Goal: Communication & Community: Answer question/provide support

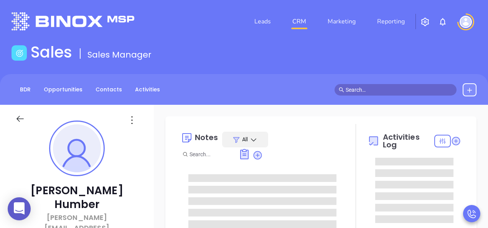
type input "[DATE]"
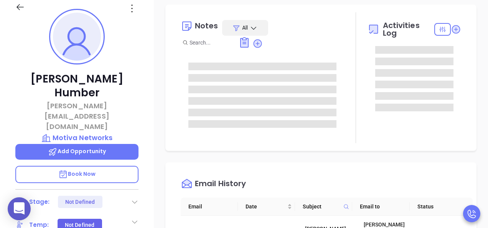
scroll to position [115, 0]
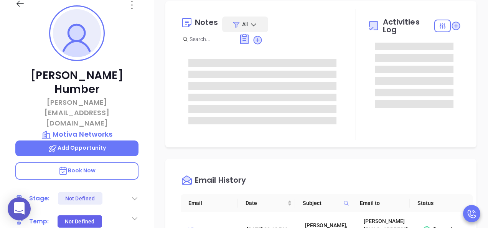
type input "[PERSON_NAME]"
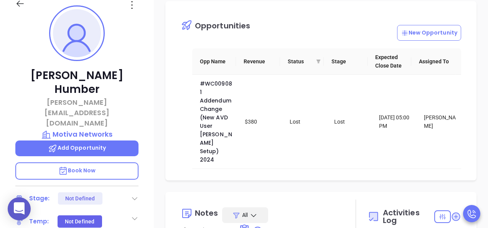
scroll to position [230, 0]
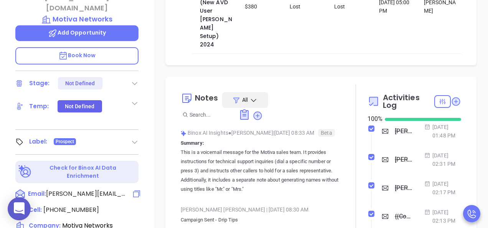
click at [86, 189] on span "[PERSON_NAME][EMAIL_ADDRESS][DOMAIN_NAME]" at bounding box center [86, 193] width 81 height 9
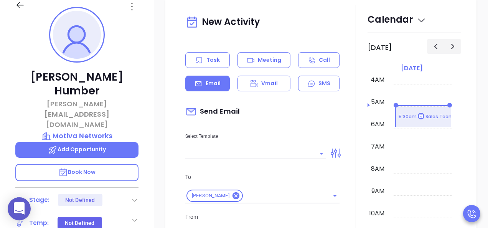
scroll to position [105, 0]
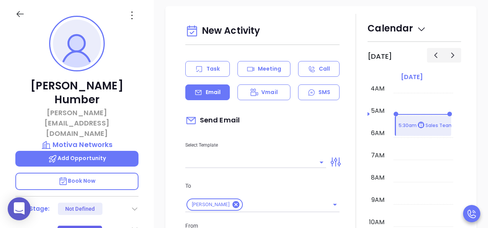
type input "[PERSON_NAME]"
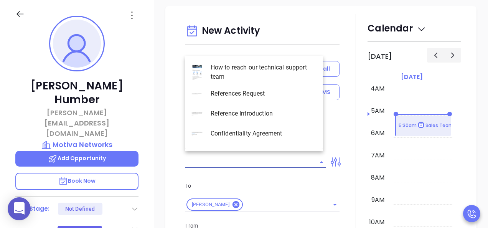
click at [264, 159] on input "text" at bounding box center [249, 161] width 129 height 11
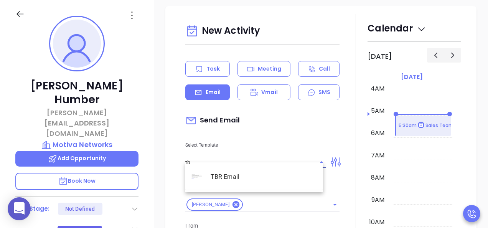
click at [231, 176] on li "TBR Email" at bounding box center [254, 177] width 138 height 20
type input "TBR Email"
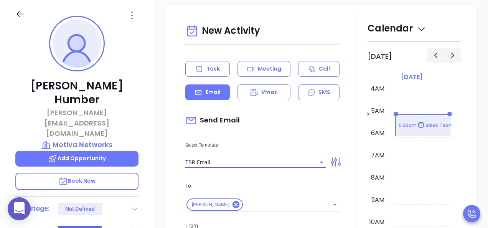
type input "[PERSON_NAME], got 10 mins?"
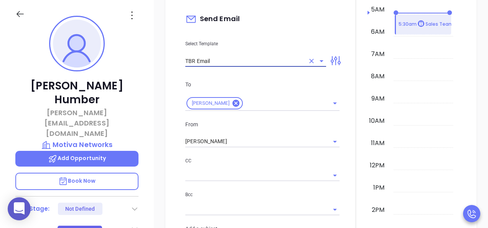
scroll to position [829, 0]
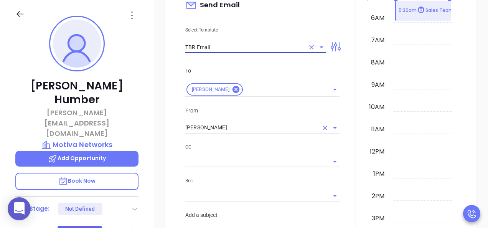
type input "TBR Email"
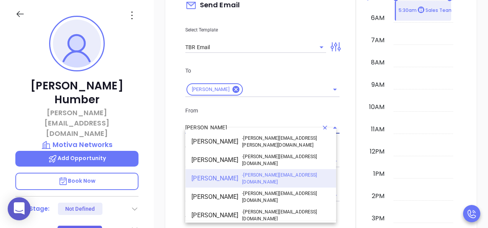
click at [247, 122] on input "[PERSON_NAME]" at bounding box center [251, 127] width 133 height 11
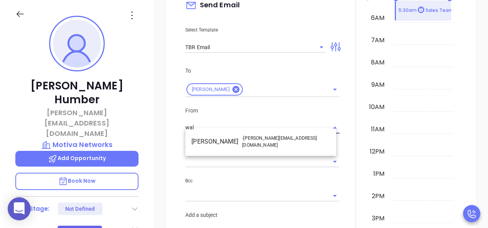
click at [236, 140] on li "Walter Contreras - [EMAIL_ADDRESS][DOMAIN_NAME]" at bounding box center [260, 141] width 151 height 18
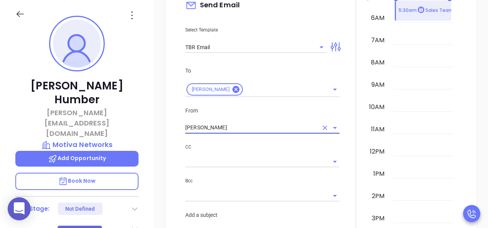
type input "[PERSON_NAME]"
click at [201, 156] on input "text" at bounding box center [256, 161] width 143 height 11
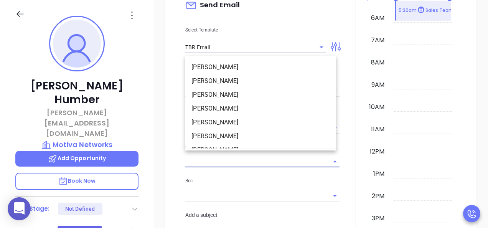
type input "g"
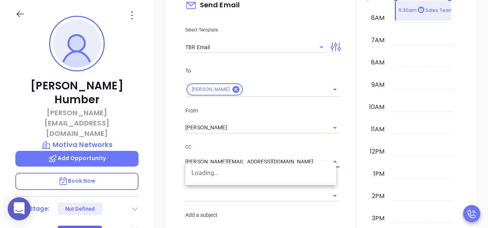
type input "[PERSON_NAME][EMAIL_ADDRESS][DOMAIN_NAME]"
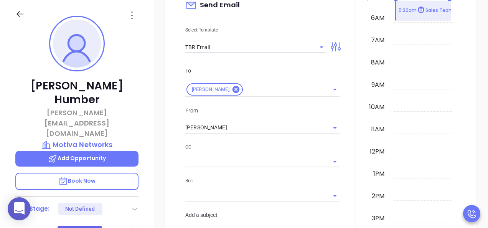
click at [353, 122] on div at bounding box center [355, 184] width 23 height 570
click at [314, 143] on p "CC" at bounding box center [262, 147] width 154 height 8
click at [300, 156] on input "text" at bounding box center [256, 161] width 143 height 11
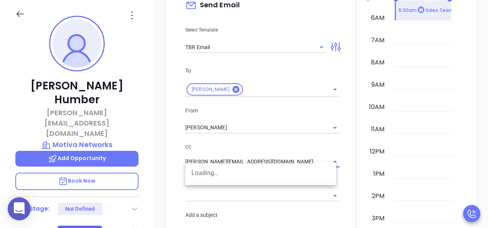
type input "[PERSON_NAME][EMAIL_ADDRESS][DOMAIN_NAME]"
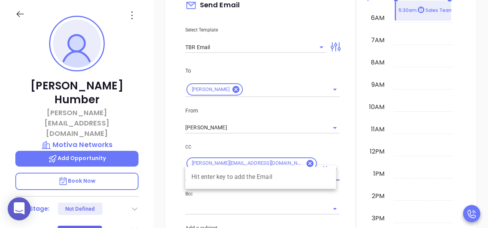
click at [352, 128] on div at bounding box center [355, 190] width 23 height 583
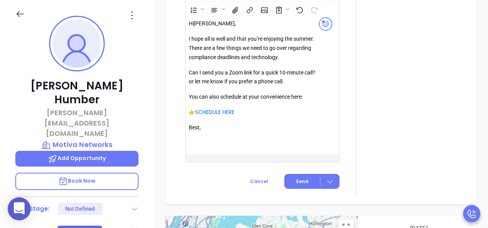
scroll to position [1135, 0]
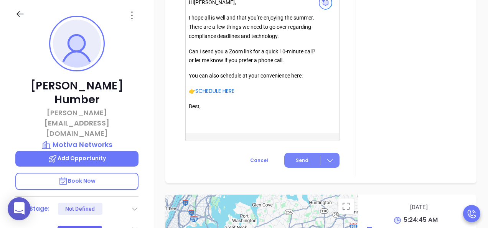
click at [299, 157] on span "Send" at bounding box center [302, 160] width 13 height 7
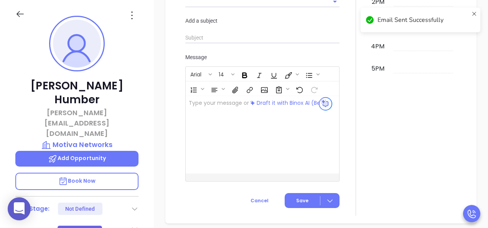
scroll to position [1080, 0]
